Goal: Task Accomplishment & Management: Manage account settings

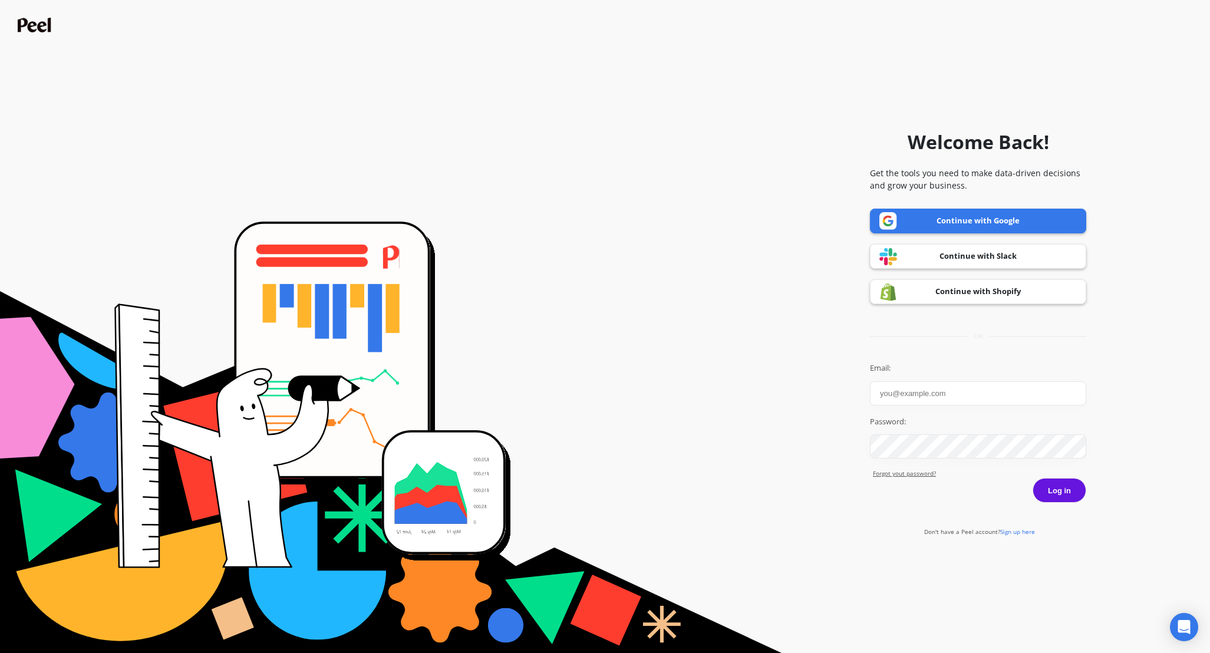
click at [982, 222] on link "Continue with Google" at bounding box center [978, 221] width 216 height 25
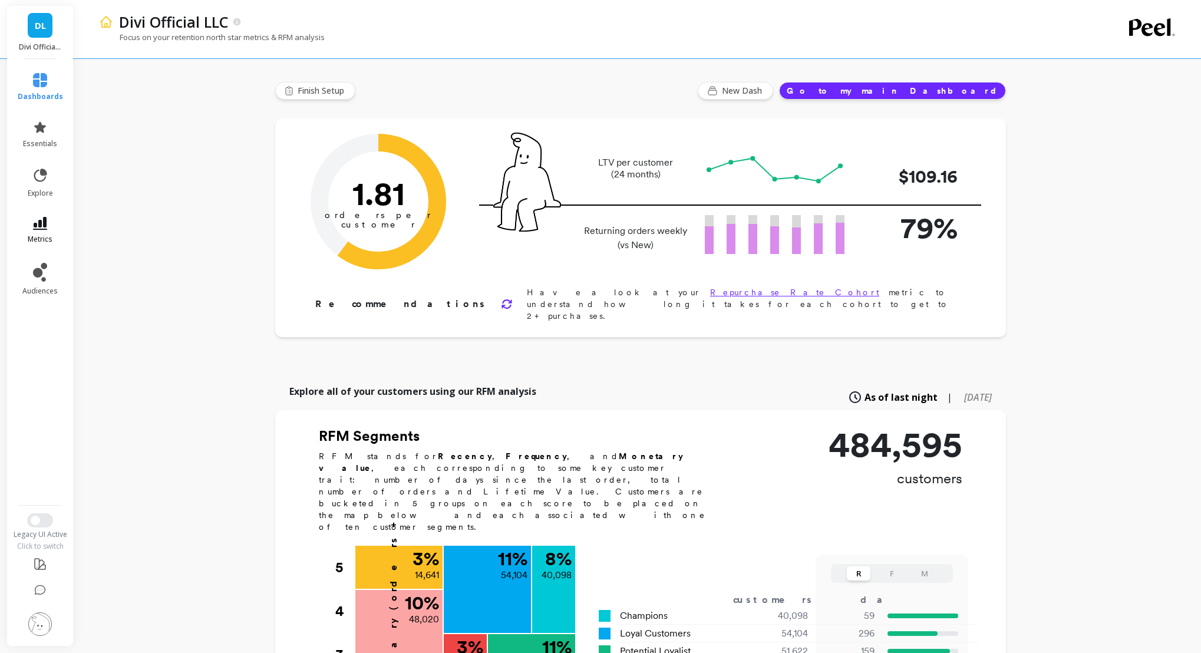
click at [41, 227] on icon at bounding box center [40, 223] width 14 height 13
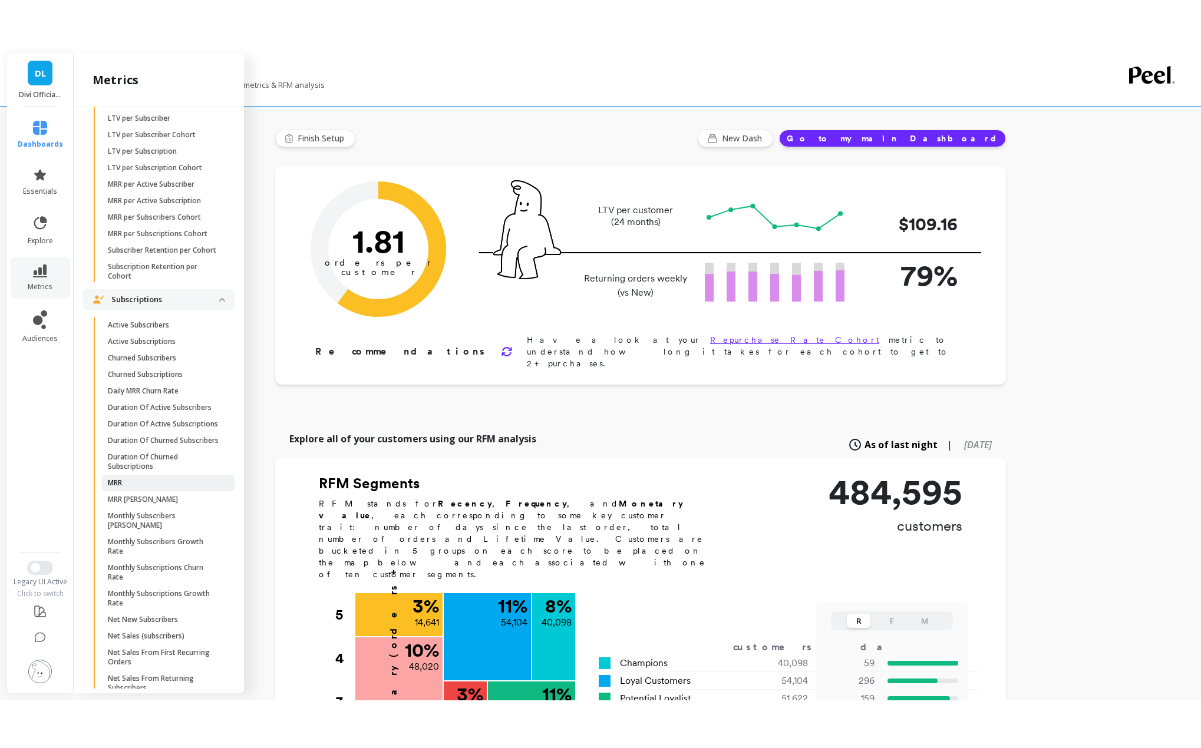
scroll to position [1061, 0]
